Goal: Task Accomplishment & Management: Manage account settings

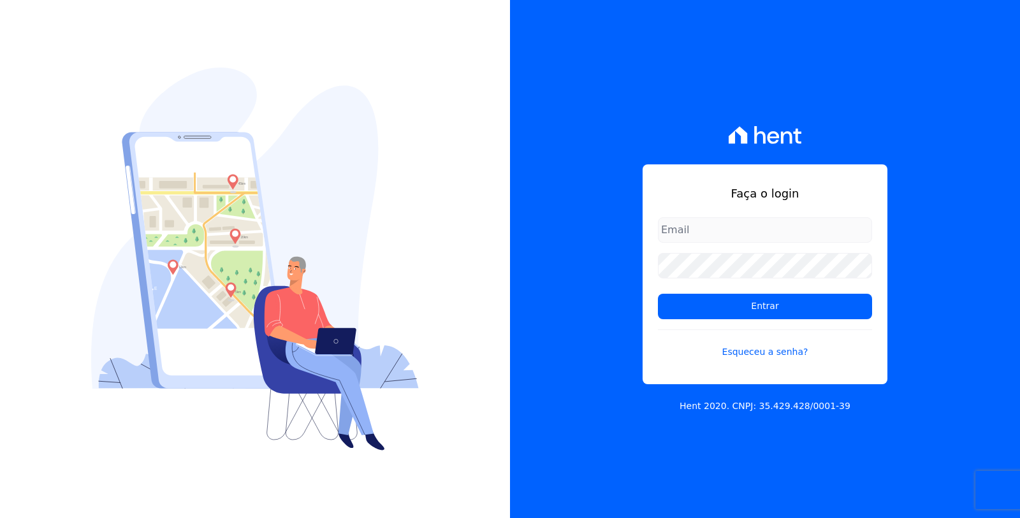
click at [713, 233] on input "email" at bounding box center [765, 230] width 214 height 26
type input "[EMAIL_ADDRESS][DOMAIN_NAME]"
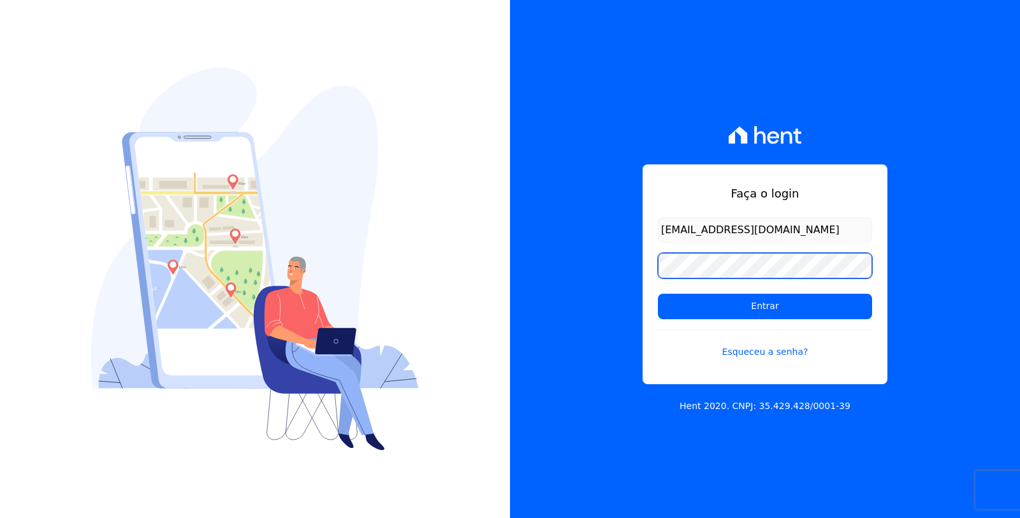
click at [658, 294] on input "Entrar" at bounding box center [765, 307] width 214 height 26
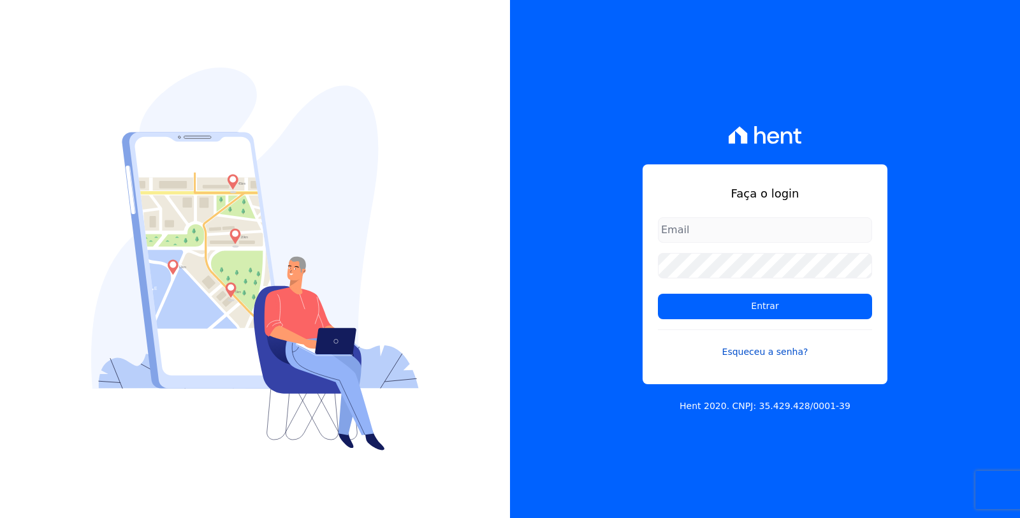
click at [754, 349] on link "Esqueceu a senha?" at bounding box center [765, 344] width 214 height 29
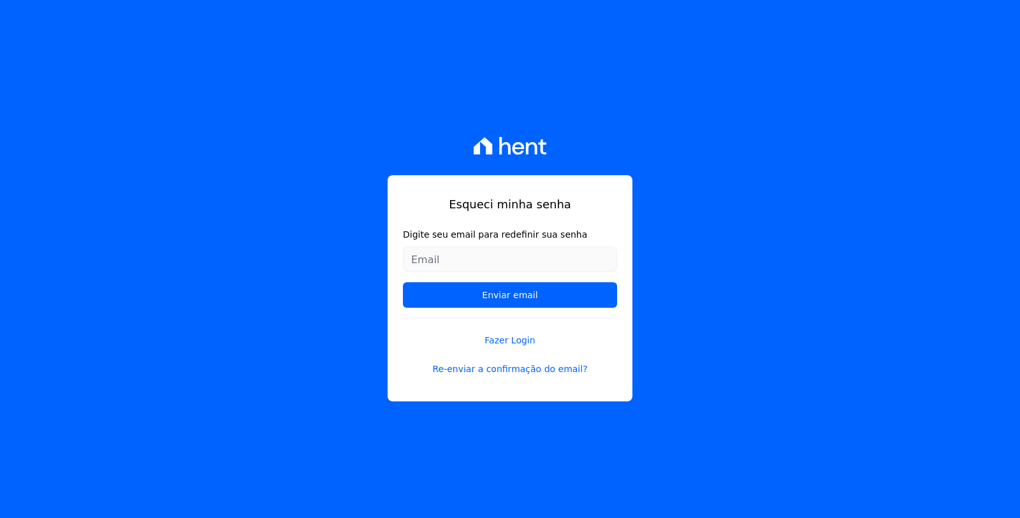
click at [558, 254] on input "Digite seu email para redefinir sua senha" at bounding box center [510, 260] width 214 height 26
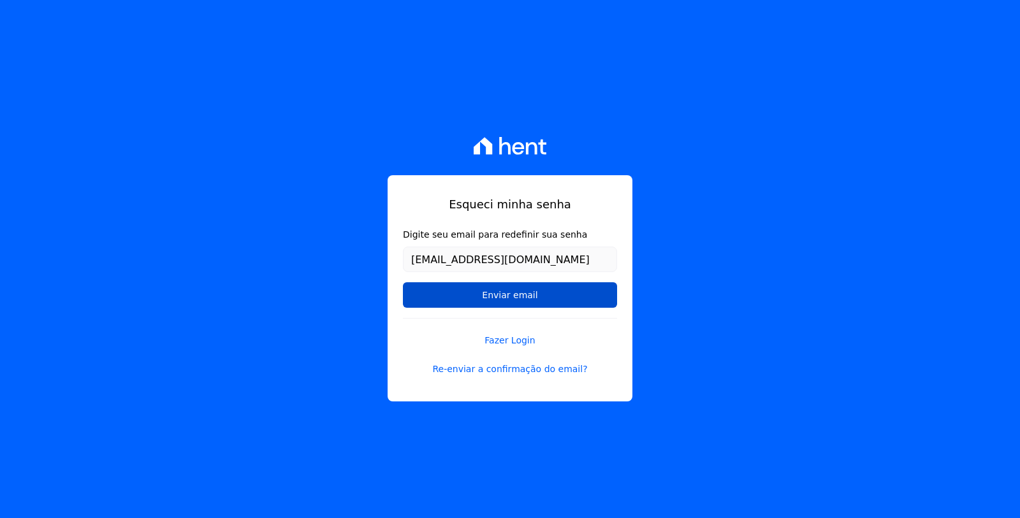
click at [542, 295] on input "Enviar email" at bounding box center [510, 295] width 214 height 26
click at [544, 301] on input "Enviar email" at bounding box center [510, 295] width 214 height 26
click at [531, 294] on input "Enviar email" at bounding box center [510, 295] width 214 height 26
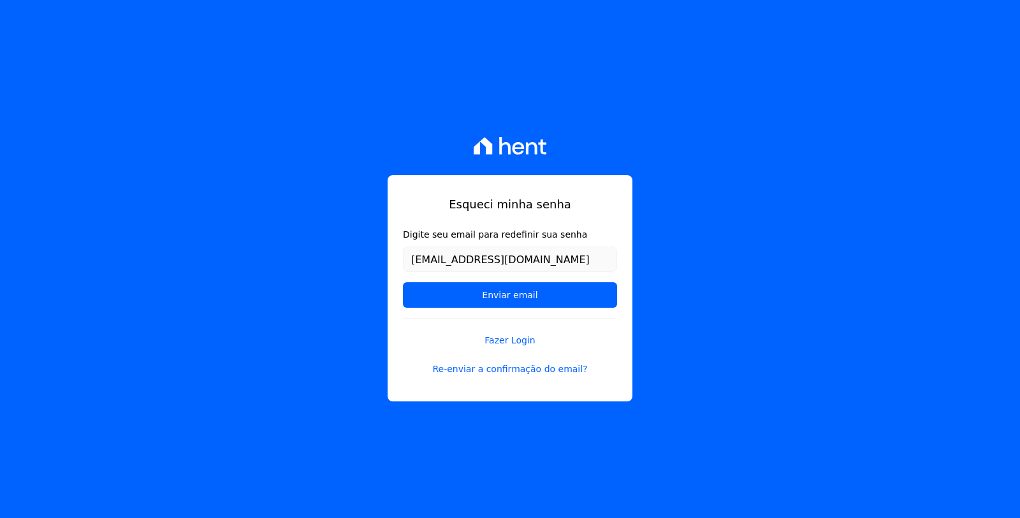
click at [726, 87] on div "Esqueci minha senha Digite seu email para redefinir sua senha hassanderaoui@hot…" at bounding box center [510, 259] width 1020 height 518
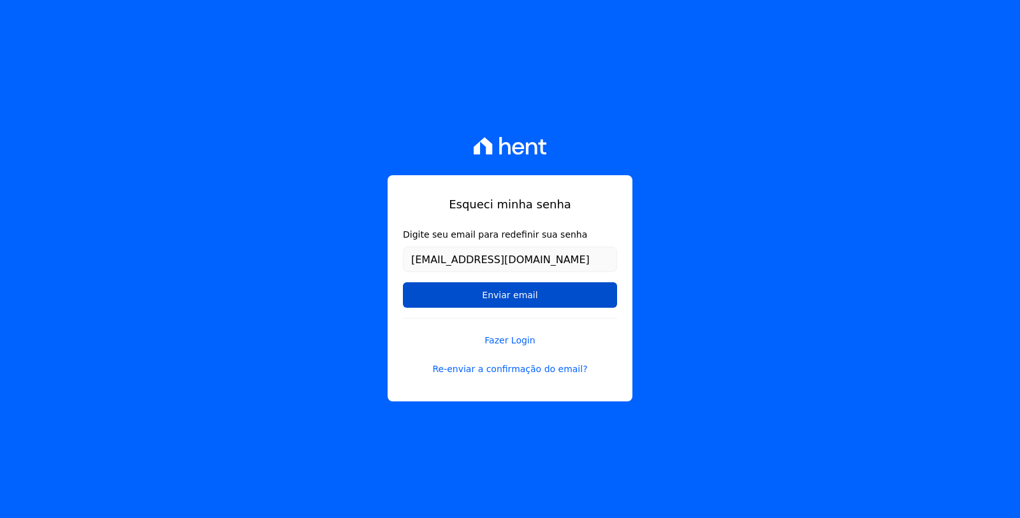
click at [486, 295] on input "Enviar email" at bounding box center [510, 295] width 214 height 26
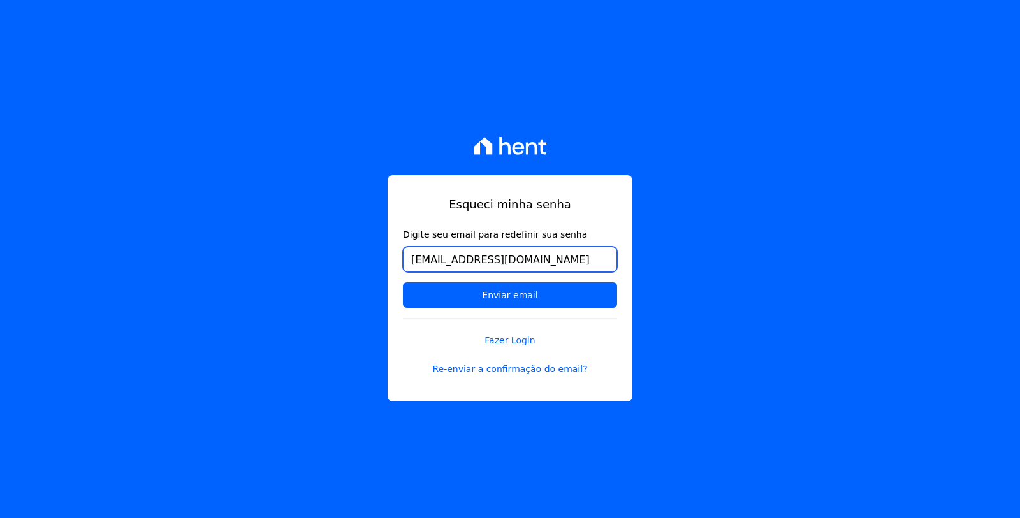
click at [578, 257] on input "[EMAIL_ADDRESS][DOMAIN_NAME]" at bounding box center [510, 260] width 214 height 26
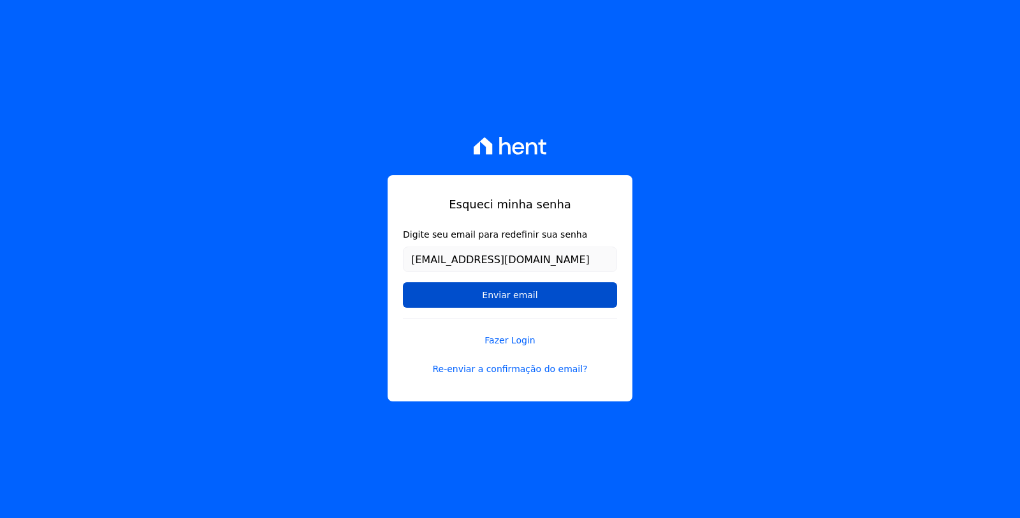
click at [467, 296] on input "Enviar email" at bounding box center [510, 295] width 214 height 26
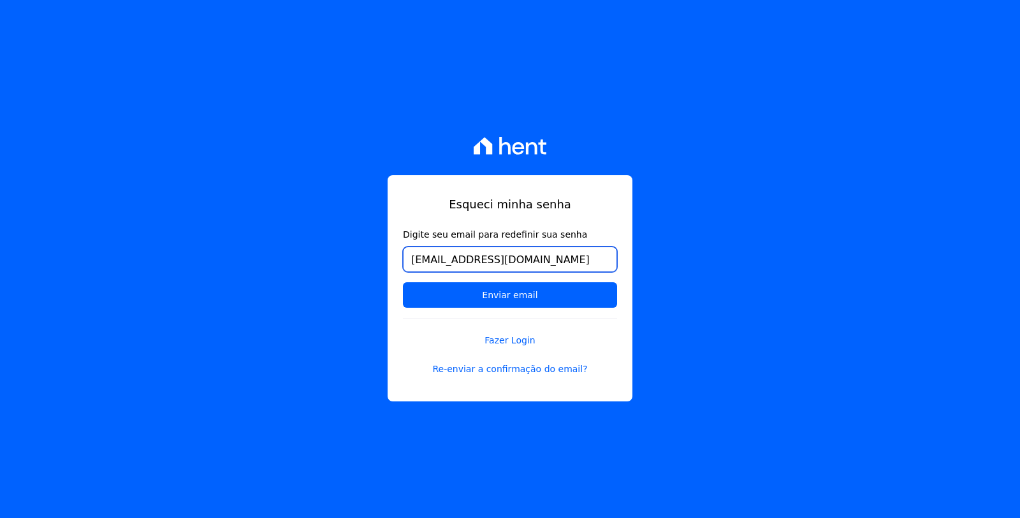
click at [576, 259] on input "[EMAIL_ADDRESS][DOMAIN_NAME]" at bounding box center [510, 260] width 214 height 26
type input "[EMAIL_ADDRESS][DOMAIN_NAME]"
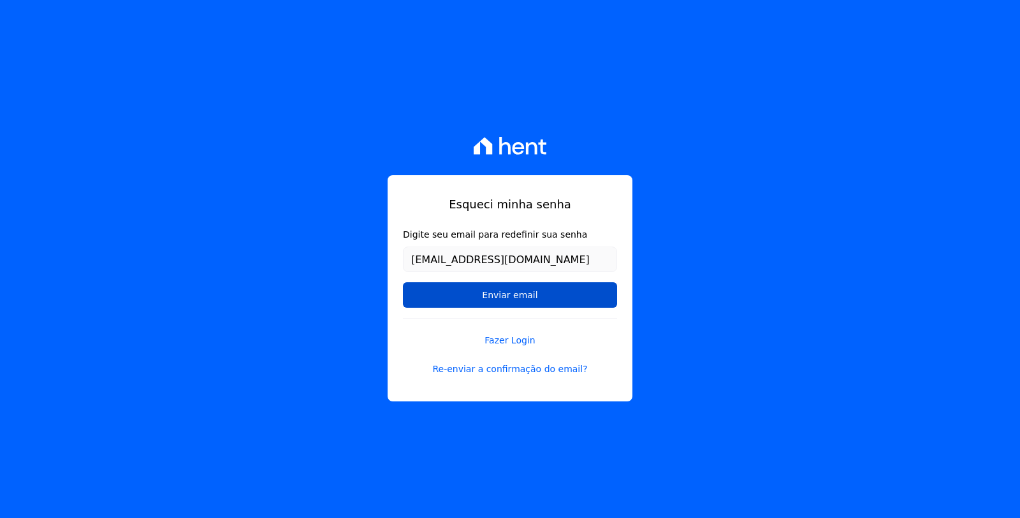
click at [420, 300] on input "Enviar email" at bounding box center [510, 295] width 214 height 26
click at [509, 297] on input "Enviar email" at bounding box center [510, 295] width 214 height 26
